Goal: Task Accomplishment & Management: Complete application form

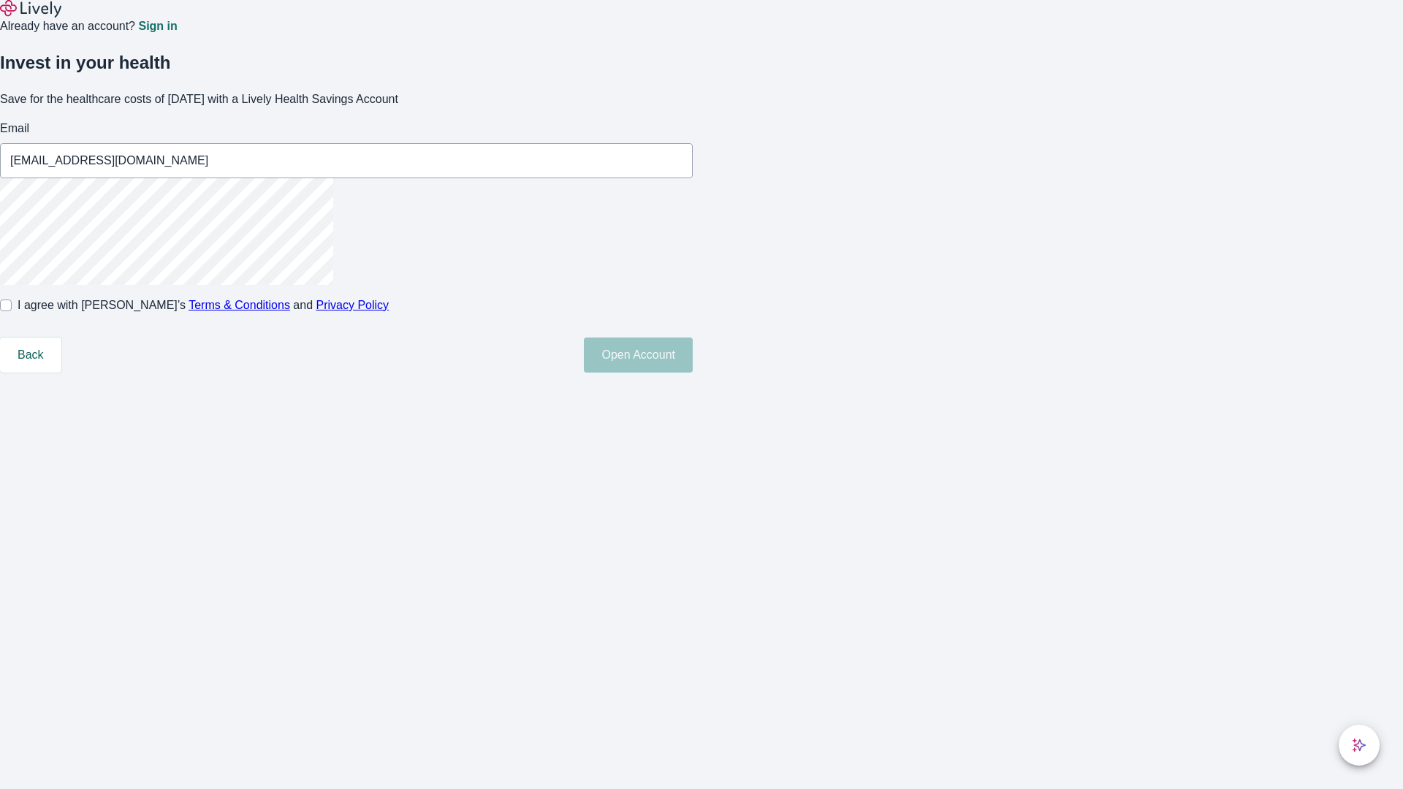
click at [12, 311] on input "I agree with Lively’s Terms & Conditions and Privacy Policy" at bounding box center [6, 306] width 12 height 12
checkbox input "true"
click at [693, 373] on button "Open Account" at bounding box center [638, 355] width 109 height 35
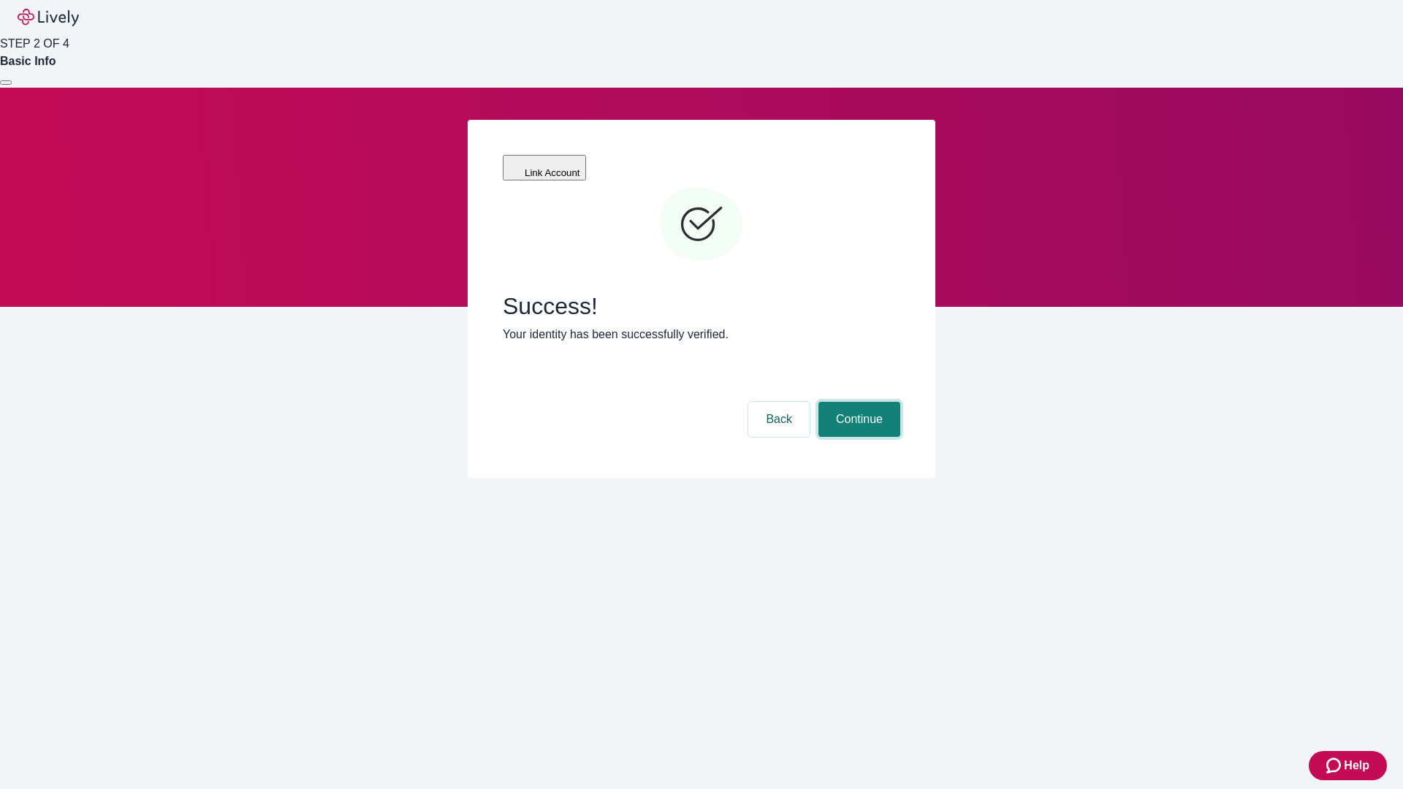
click at [857, 402] on button "Continue" at bounding box center [859, 419] width 82 height 35
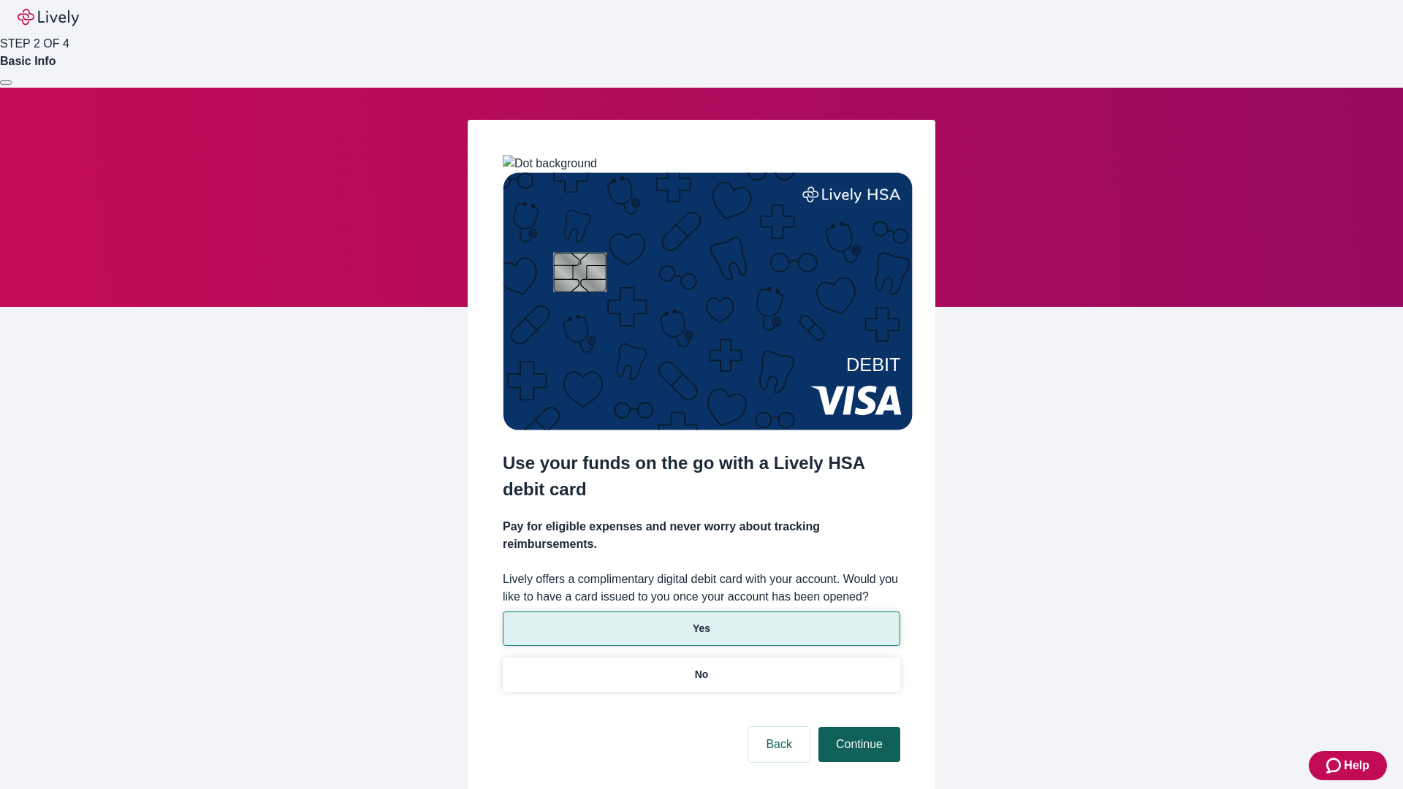
click at [701, 621] on p "Yes" at bounding box center [702, 628] width 18 height 15
click at [857, 727] on button "Continue" at bounding box center [859, 744] width 82 height 35
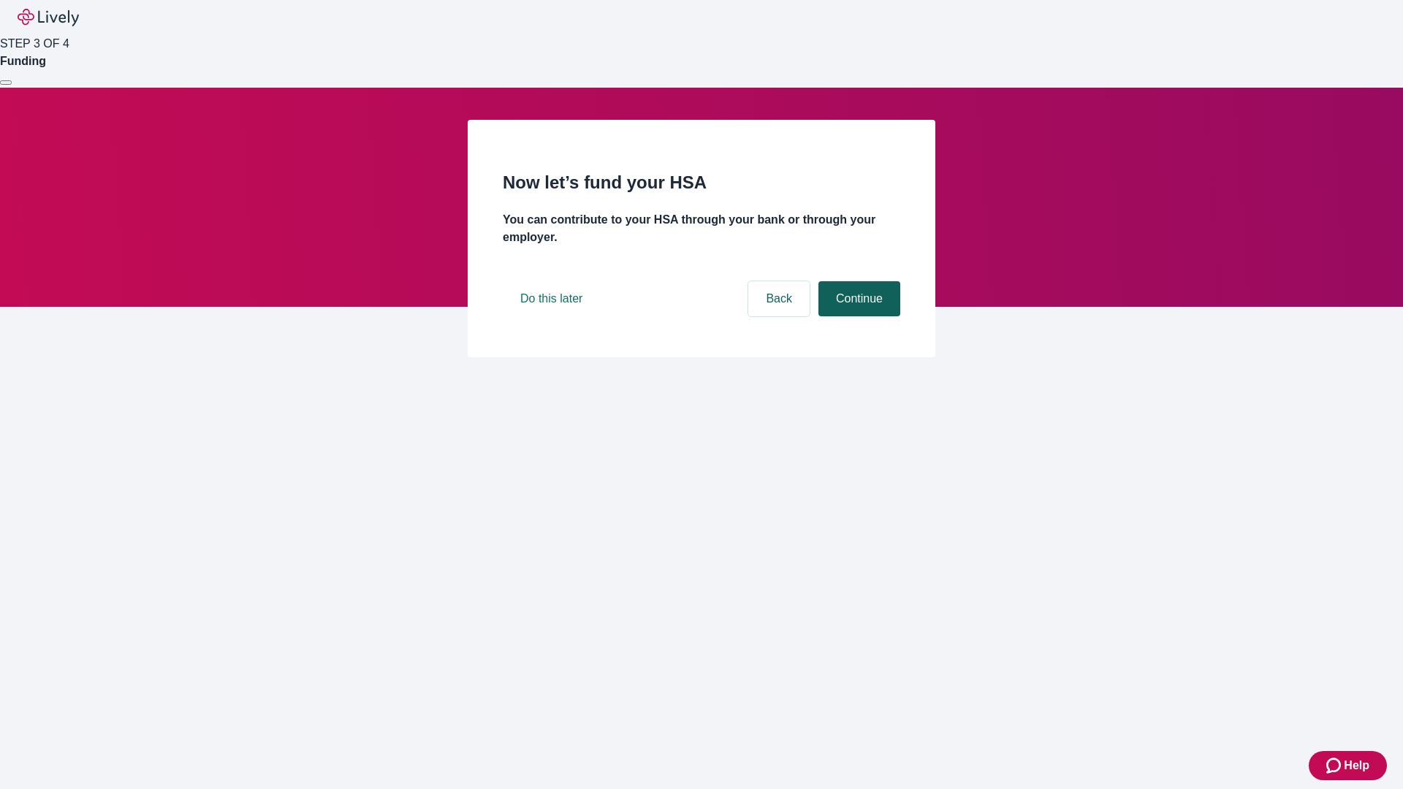
click at [857, 316] on button "Continue" at bounding box center [859, 298] width 82 height 35
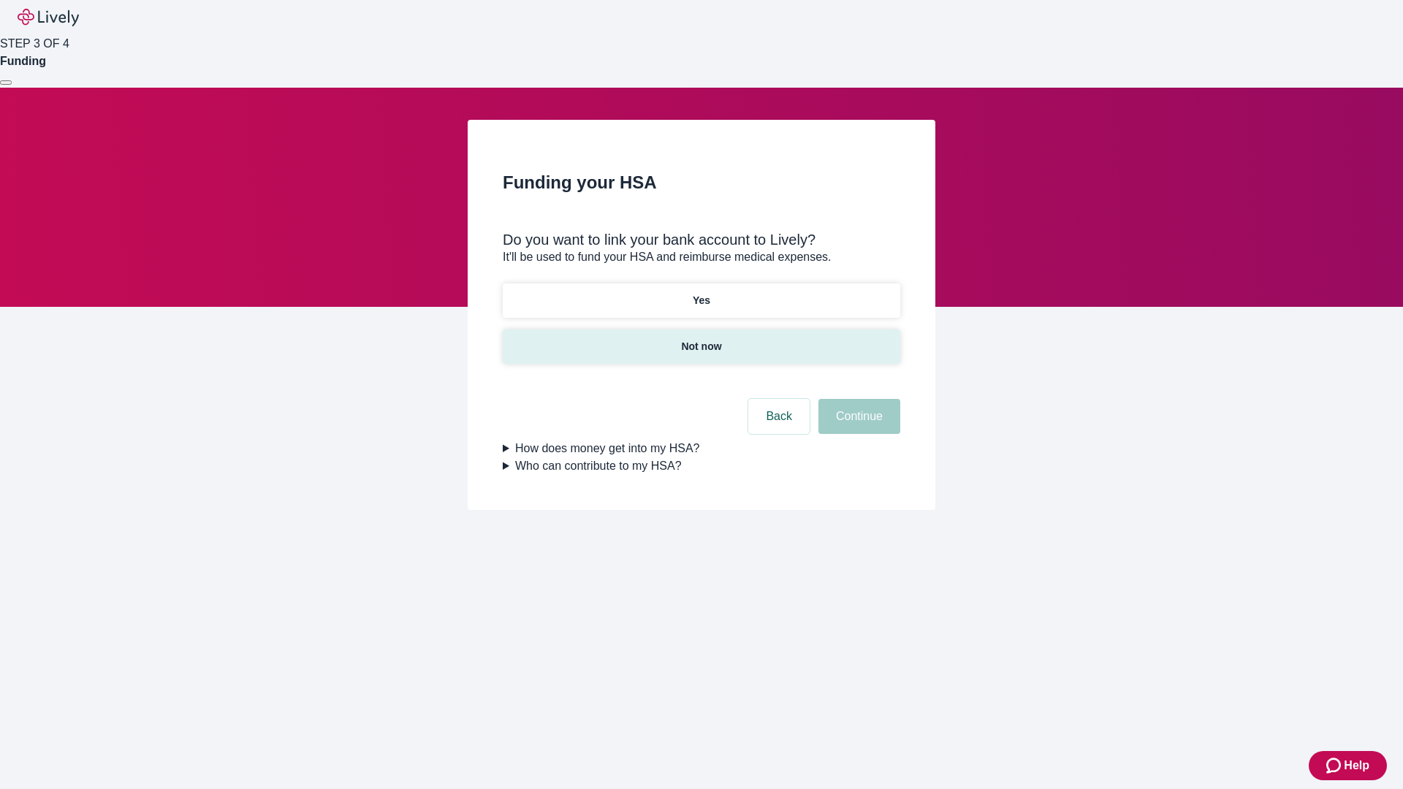
click at [701, 339] on p "Not now" at bounding box center [701, 346] width 40 height 15
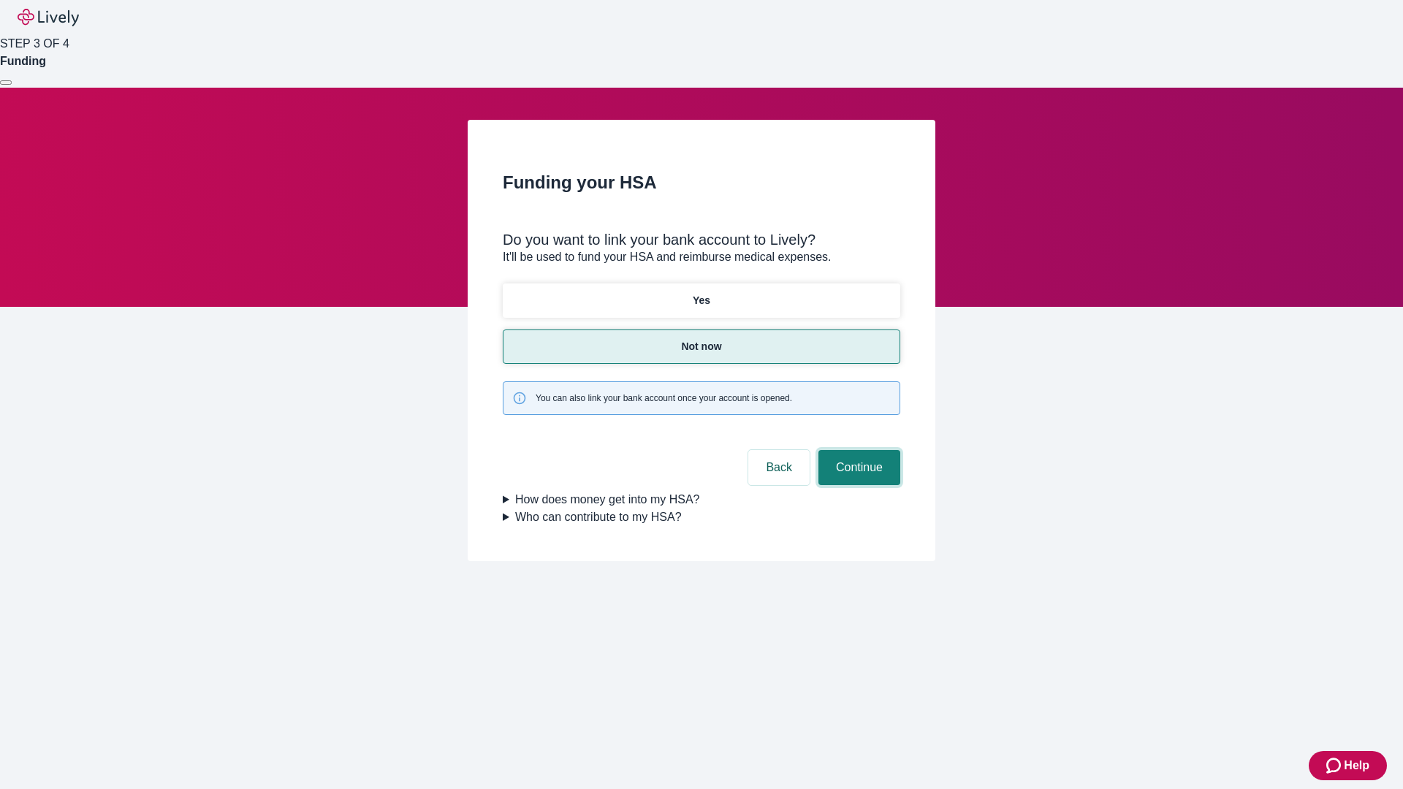
click at [857, 450] on button "Continue" at bounding box center [859, 467] width 82 height 35
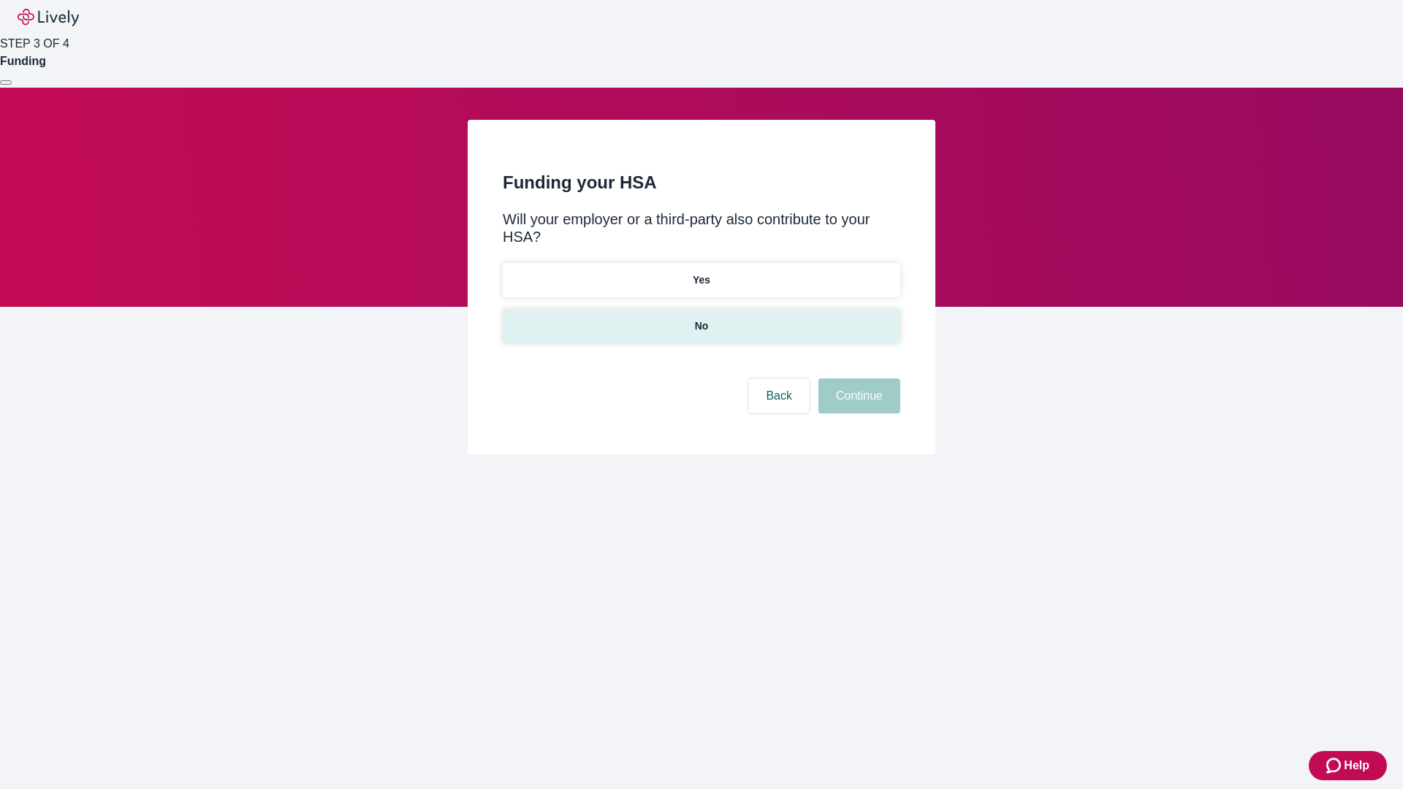
click at [701, 319] on p "No" at bounding box center [702, 326] width 14 height 15
click at [857, 378] on button "Continue" at bounding box center [859, 395] width 82 height 35
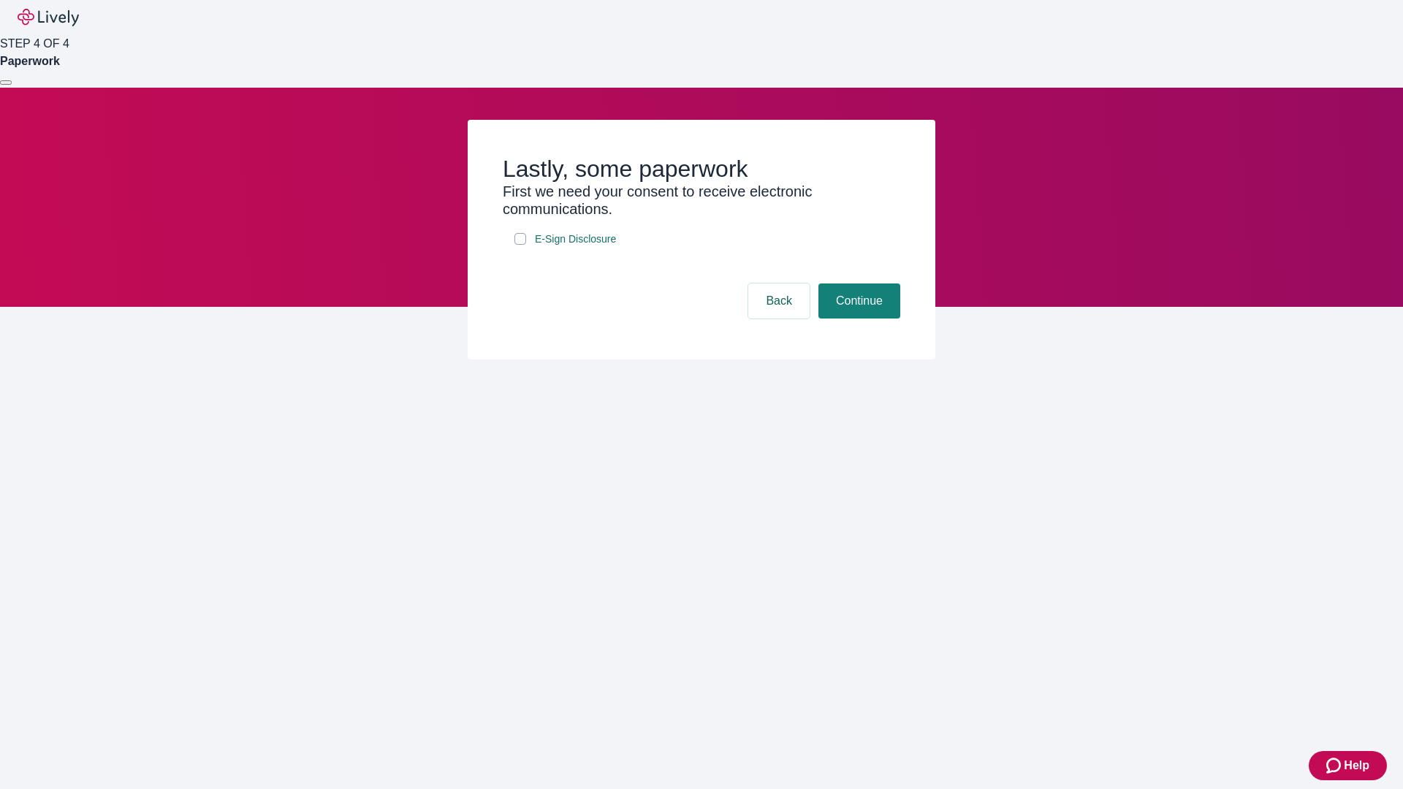
click at [520, 245] on input "E-Sign Disclosure" at bounding box center [520, 239] width 12 height 12
checkbox input "true"
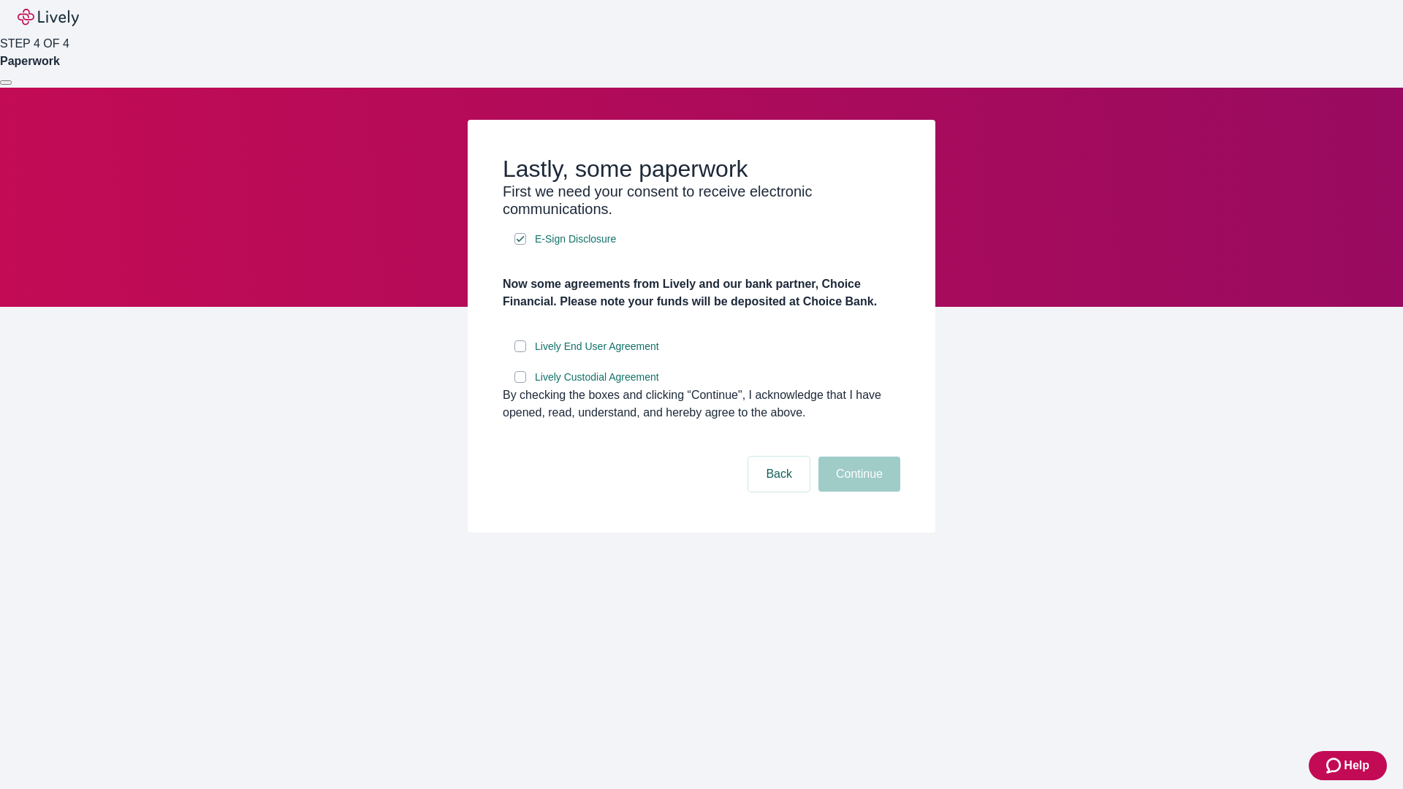
click at [520, 352] on input "Lively End User Agreement" at bounding box center [520, 347] width 12 height 12
checkbox input "true"
click at [520, 383] on input "Lively Custodial Agreement" at bounding box center [520, 377] width 12 height 12
checkbox input "true"
click at [857, 492] on button "Continue" at bounding box center [859, 474] width 82 height 35
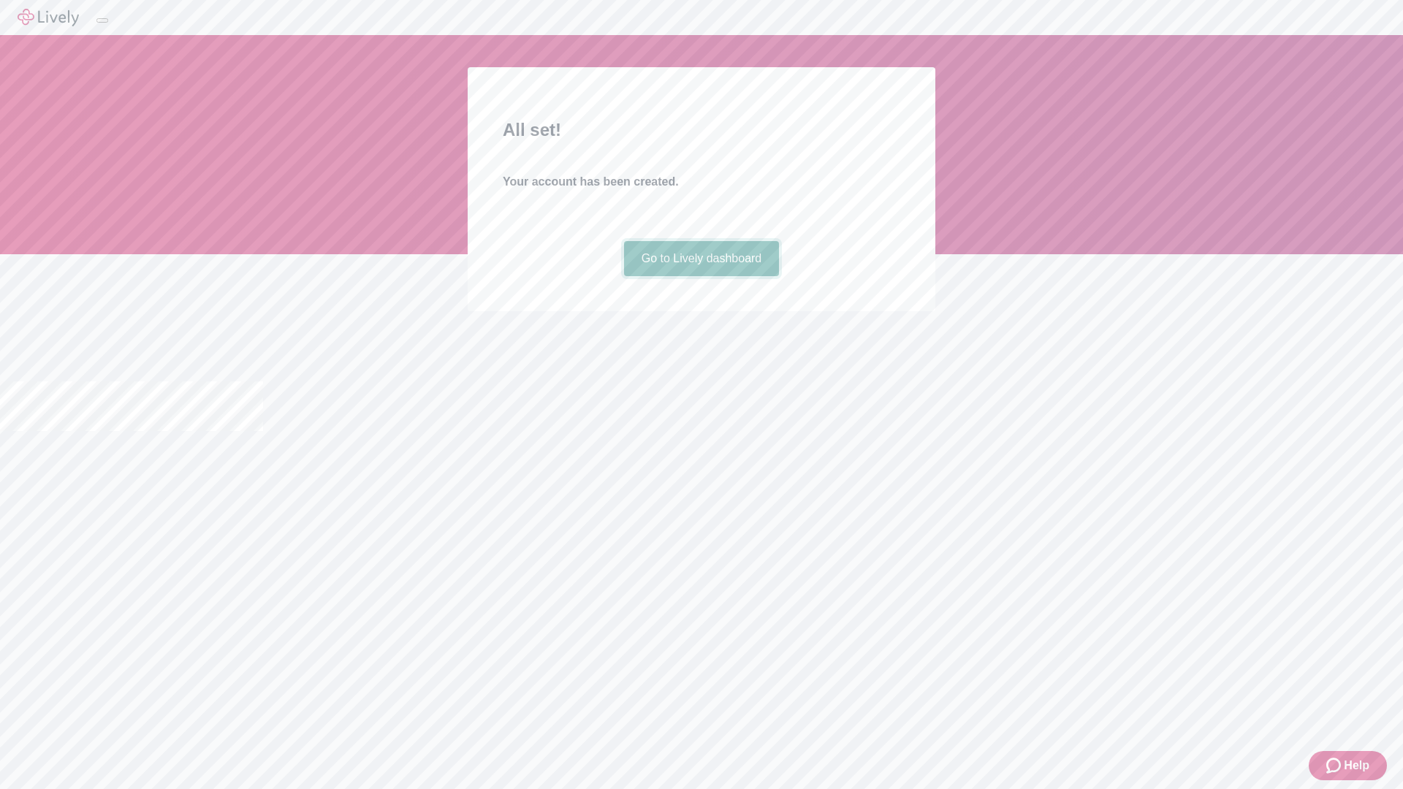
click at [701, 276] on link "Go to Lively dashboard" at bounding box center [702, 258] width 156 height 35
